Goal: Navigation & Orientation: Find specific page/section

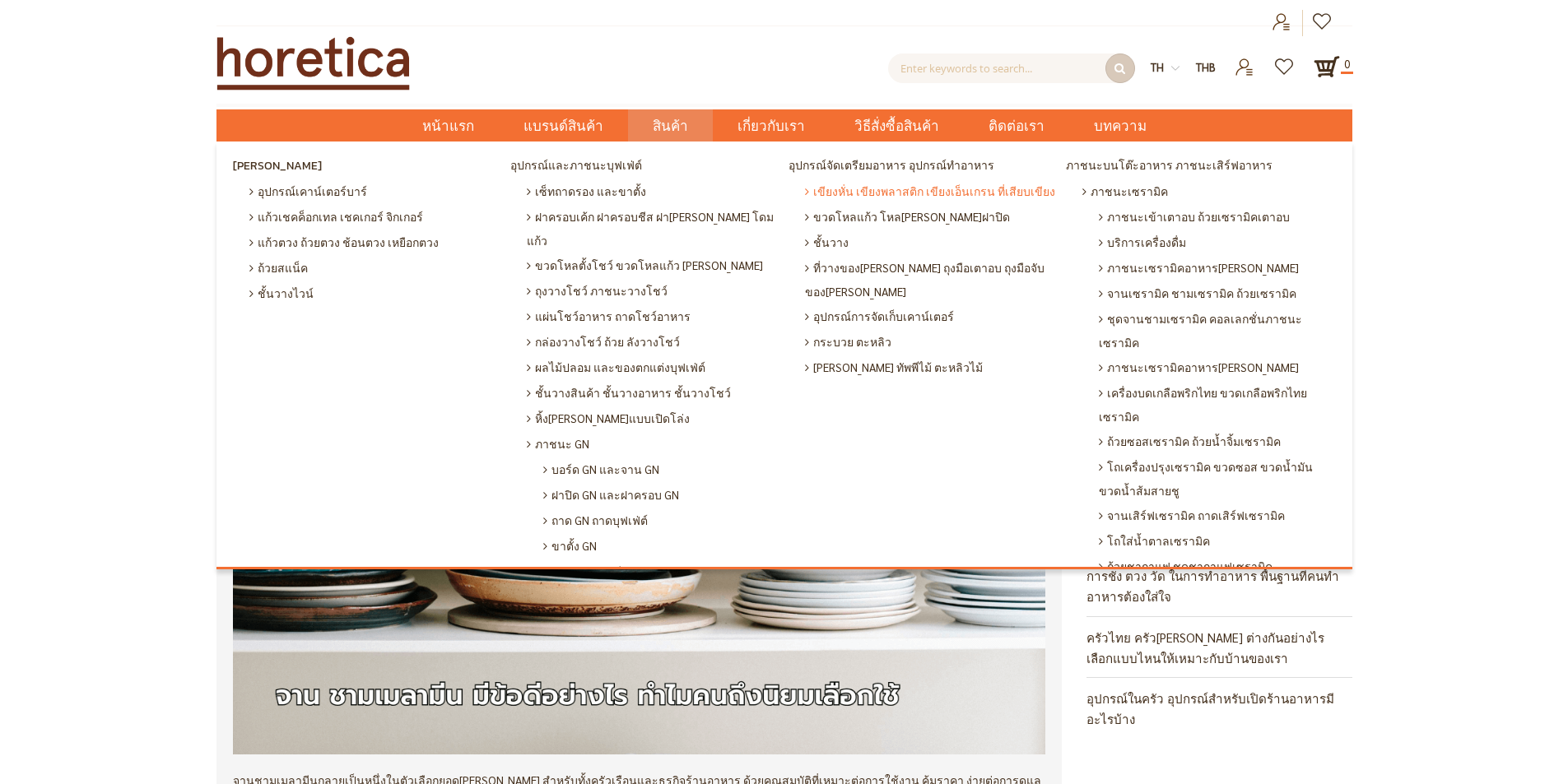
click at [864, 182] on span "เขียงหั่น เขียงพลาสติก เขียงเอ็นเกรน ที่เสียบเขียง" at bounding box center [930, 191] width 250 height 26
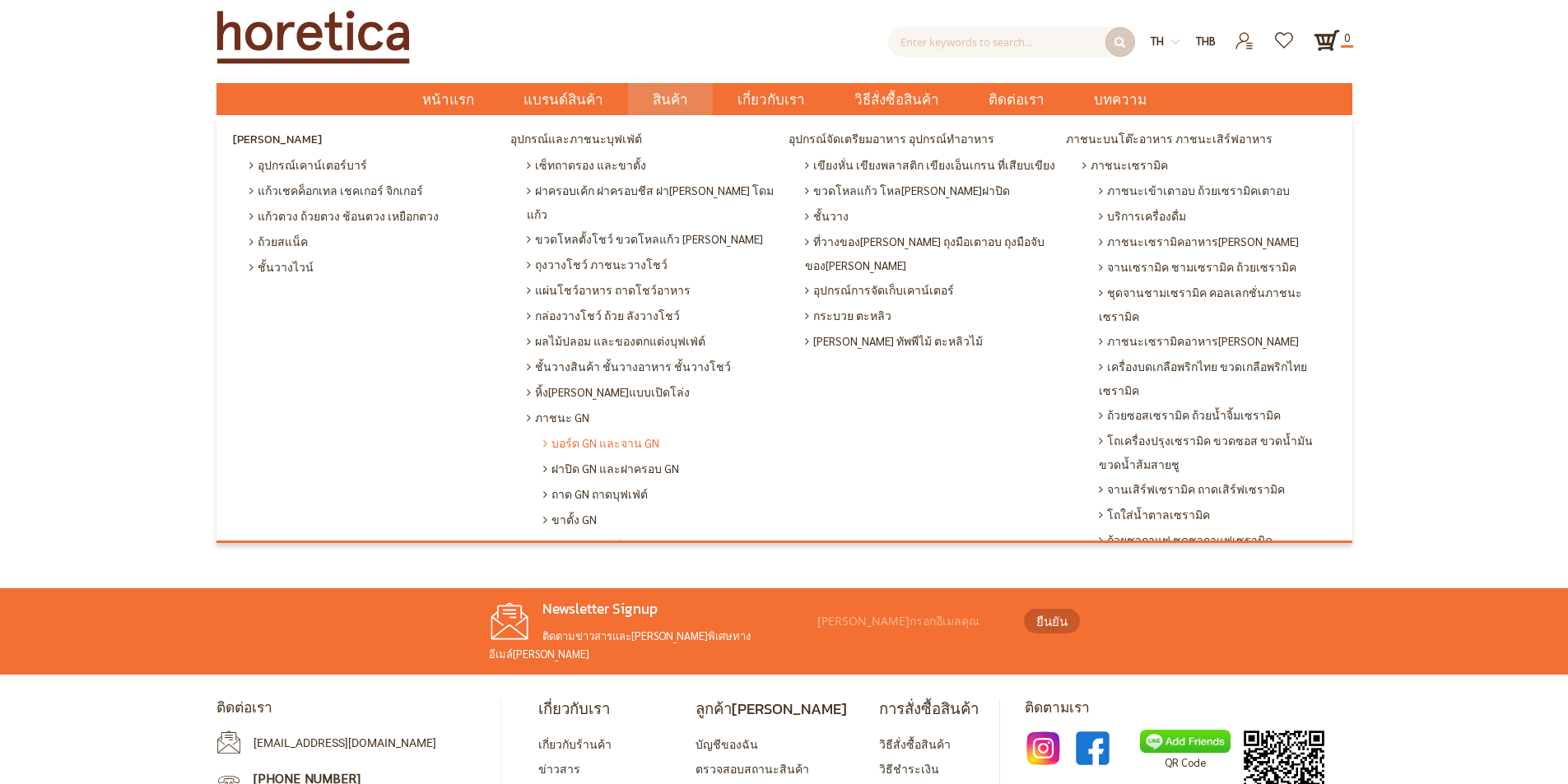
click at [633, 431] on span "บอร์ด GN และจาน GN" at bounding box center [601, 443] width 116 height 26
click at [614, 532] on span "ภาชนะเมลามีน GN" at bounding box center [594, 545] width 104 height 26
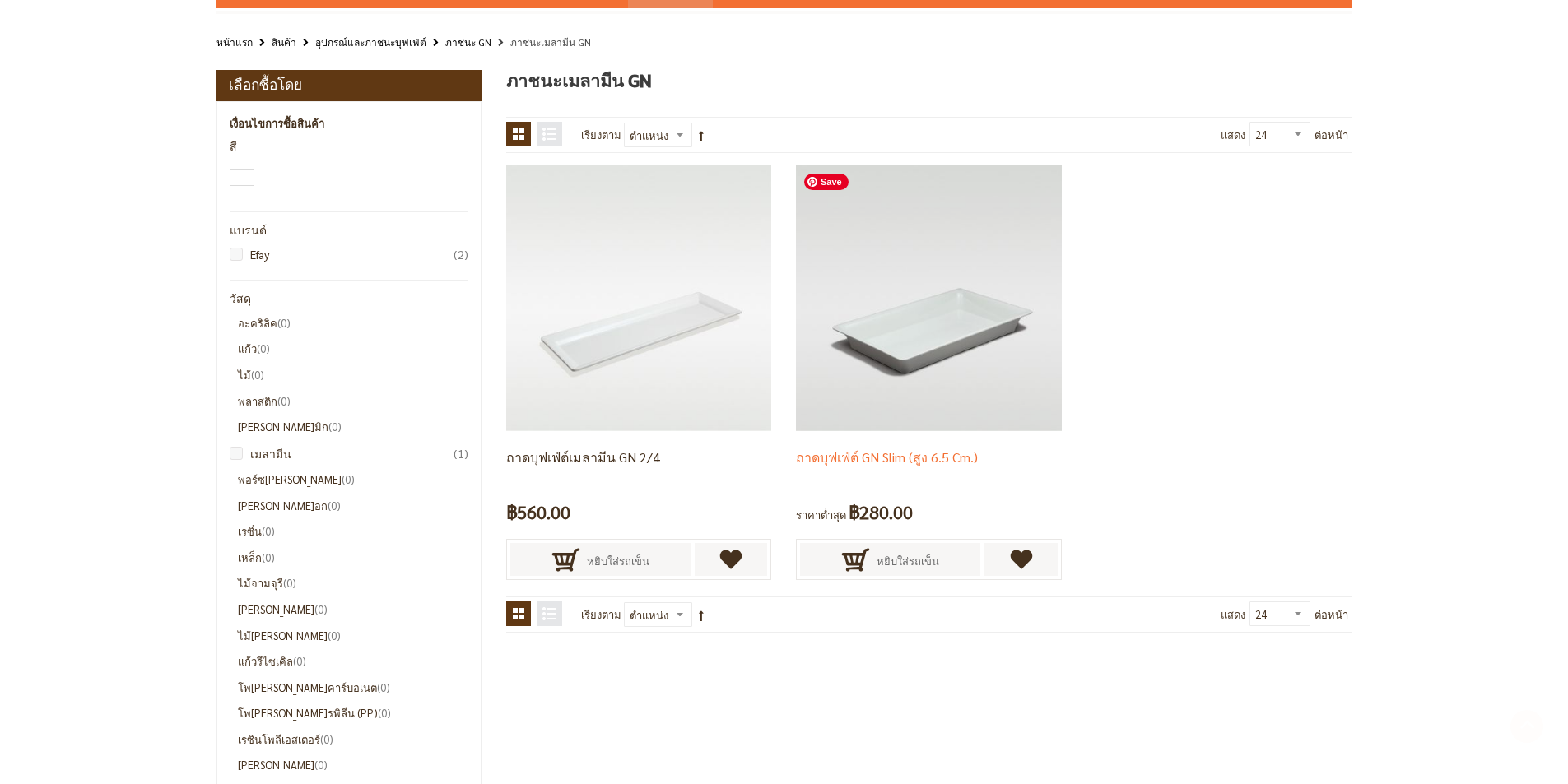
scroll to position [220, 0]
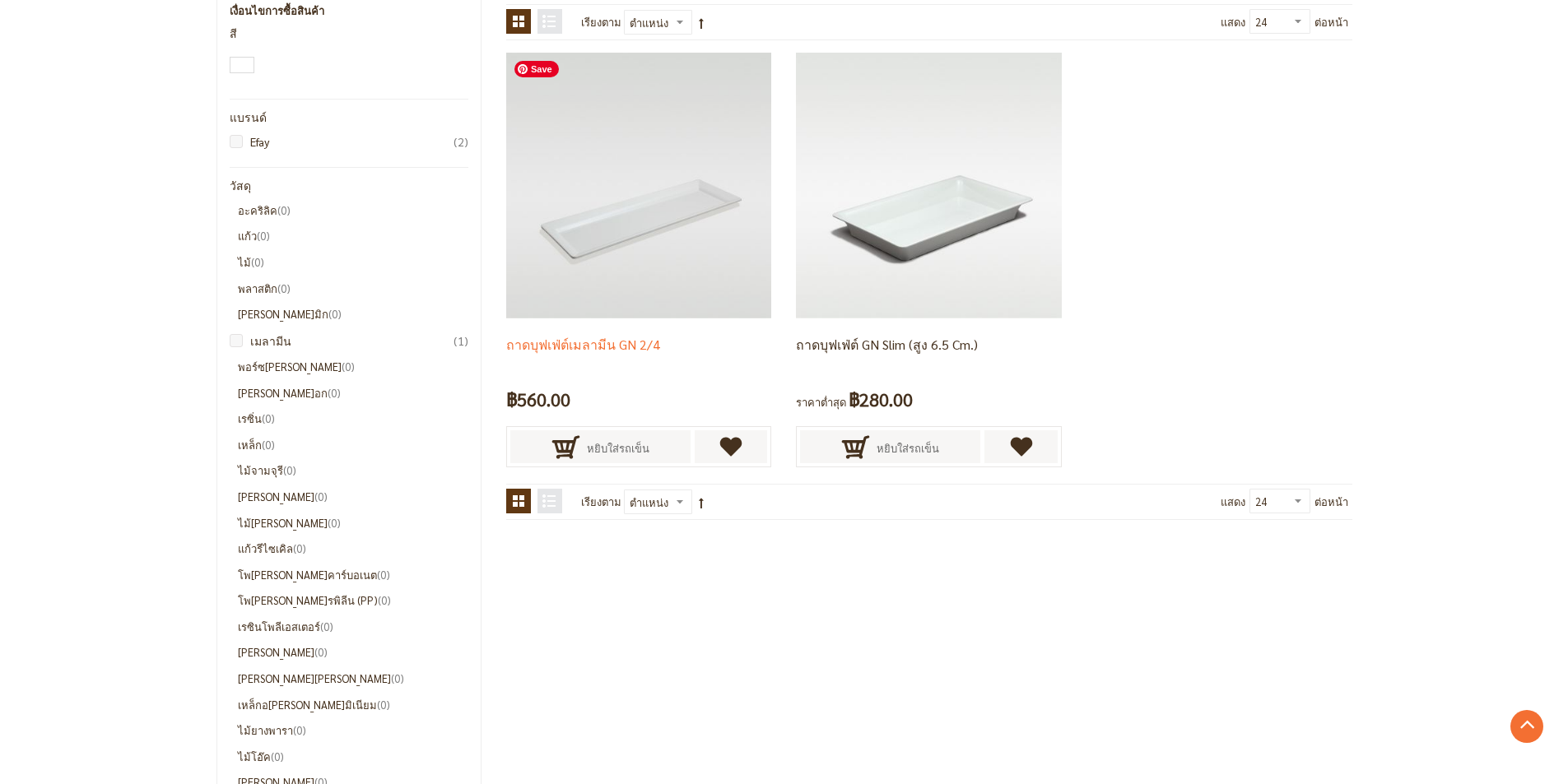
click at [677, 276] on img at bounding box center [638, 184] width 265 height 265
